Goal: Communication & Community: Answer question/provide support

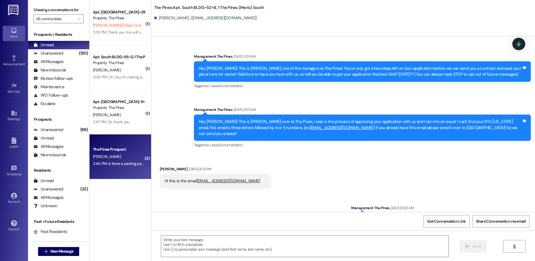
click at [107, 172] on div "The Pines Prospect [PERSON_NAME] 2:40 PM: Is there a parking pass with it? 2:40…" at bounding box center [121, 156] width 62 height 45
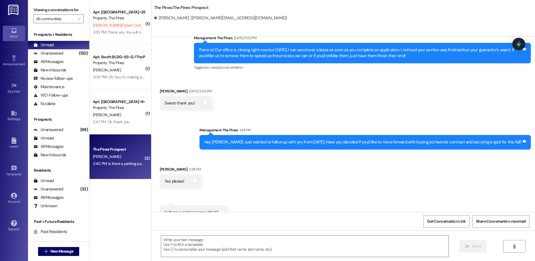
scroll to position [468, 0]
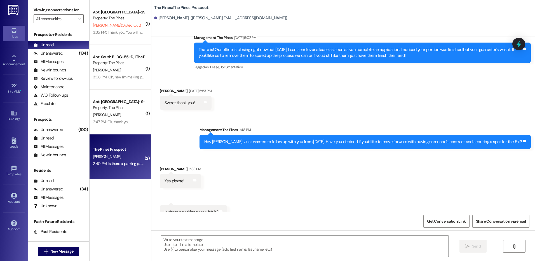
click at [351, 244] on textarea at bounding box center [304, 246] width 287 height 21
click at [296, 242] on textarea at bounding box center [304, 246] width 287 height 21
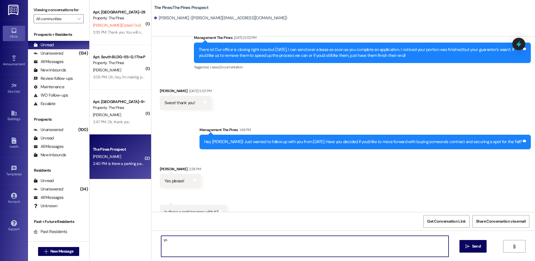
type textarea "y"
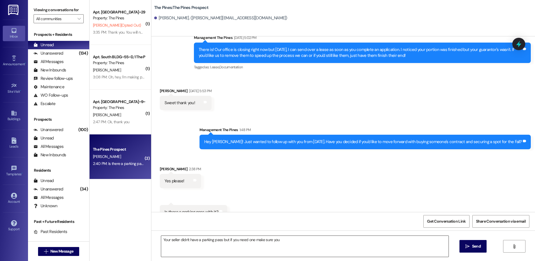
click at [301, 242] on textarea "Your seller didn't have a parking pass but if you need one make sure you" at bounding box center [304, 246] width 287 height 21
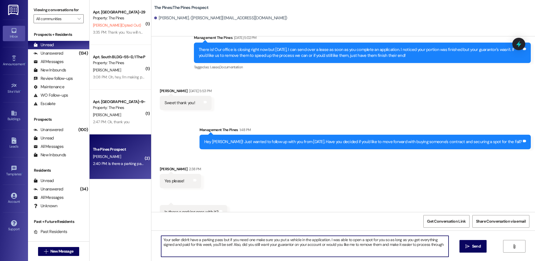
type textarea "Your seller didn't have a parking pass but if you need one make sure you put a …"
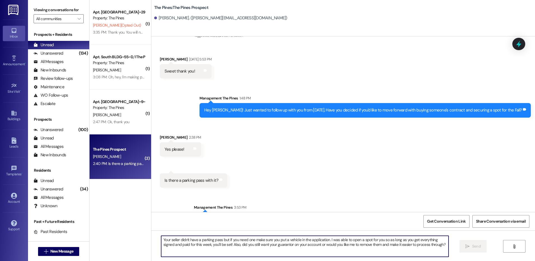
scroll to position [513, 0]
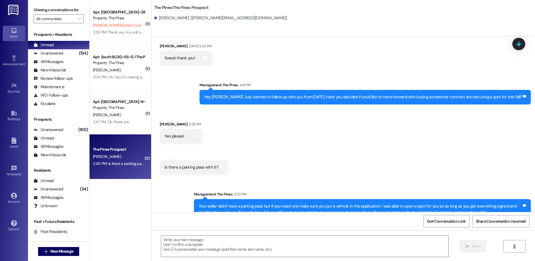
drag, startPoint x: 73, startPoint y: 108, endPoint x: 82, endPoint y: 113, distance: 9.9
click at [73, 108] on div "Prospects + Residents Unread (0) Unread: Any message you haven't read yet will …" at bounding box center [58, 133] width 61 height 209
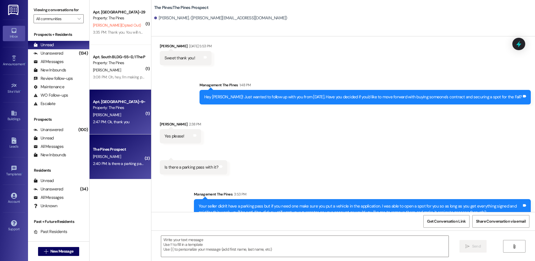
click at [112, 111] on div "Apt. [GEOGRAPHIC_DATA]~9~D, 1 The Pines (Women's) North Property: The Pines" at bounding box center [118, 104] width 53 height 13
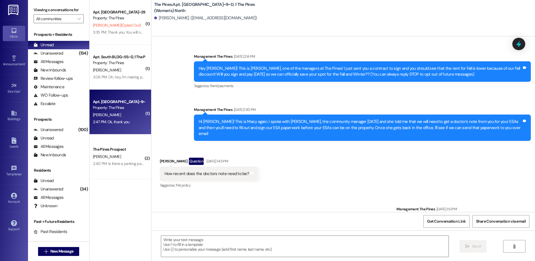
scroll to position [22406, 0]
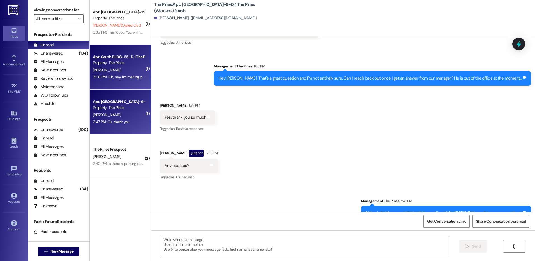
click at [123, 66] on div "Property: The Pines" at bounding box center [119, 63] width 52 height 6
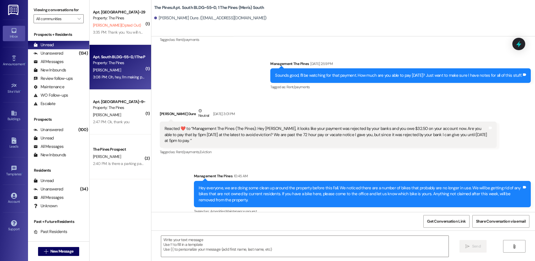
scroll to position [32074, 0]
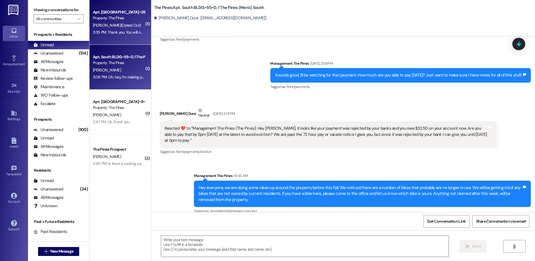
click at [125, 36] on div "Apt. South BLDG~29~C, 1 The Pines (Men's) South Property: The Pines [PERSON_NAM…" at bounding box center [121, 22] width 62 height 45
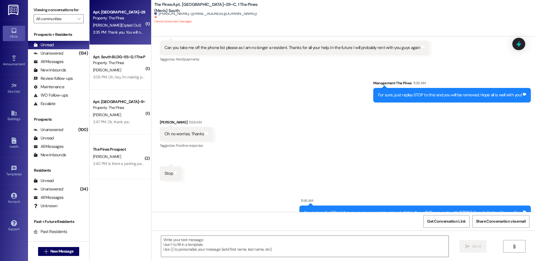
scroll to position [15376, 0]
